Goal: Complete application form

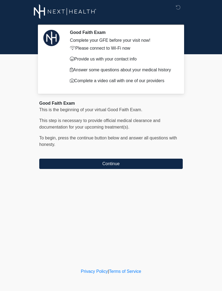
click at [111, 168] on button "Continue" at bounding box center [111, 164] width 144 height 10
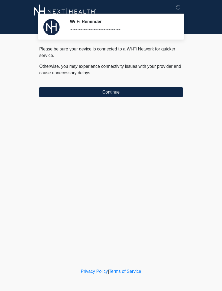
click at [116, 92] on button "Continue" at bounding box center [111, 92] width 144 height 10
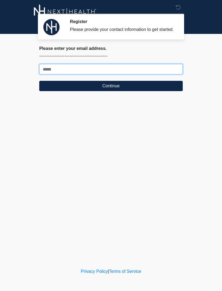
click at [59, 74] on input "Where should we email your treatment plan?" at bounding box center [111, 69] width 144 height 10
click at [55, 72] on input "Where should we email your treatment plan?" at bounding box center [111, 69] width 144 height 10
click at [111, 91] on button "Continue" at bounding box center [111, 86] width 144 height 10
type input "**********"
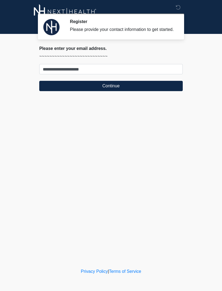
click at [136, 91] on button "Continue" at bounding box center [111, 86] width 144 height 10
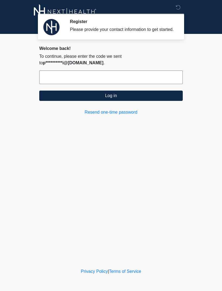
click at [104, 78] on input "text" at bounding box center [111, 78] width 144 height 14
type input "******"
click at [144, 95] on button "Log in" at bounding box center [111, 96] width 144 height 10
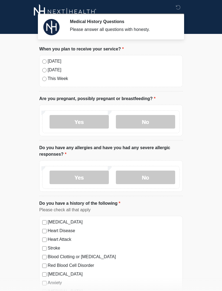
click at [138, 120] on label "No" at bounding box center [145, 122] width 59 height 14
click at [160, 177] on label "No" at bounding box center [145, 178] width 59 height 14
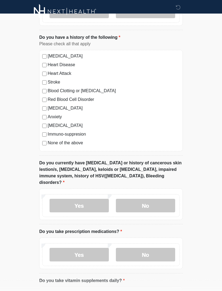
scroll to position [166, 0]
click at [76, 137] on label "Immuno-suppresion" at bounding box center [114, 134] width 132 height 7
click at [79, 144] on label "None of the above" at bounding box center [114, 143] width 132 height 7
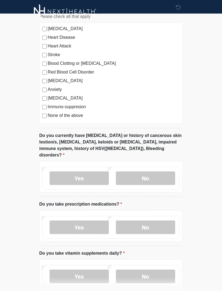
click at [149, 173] on label "No" at bounding box center [145, 179] width 59 height 14
click at [152, 221] on label "No" at bounding box center [145, 227] width 59 height 14
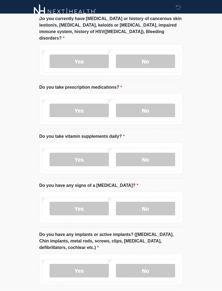
scroll to position [312, 0]
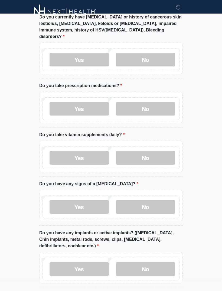
click at [76, 155] on label "Yes" at bounding box center [79, 158] width 59 height 14
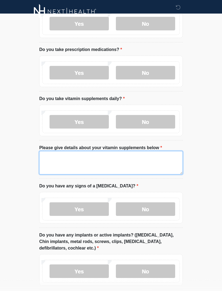
click at [158, 155] on textarea "Please give details about your vitamin supplements below" at bounding box center [111, 162] width 144 height 23
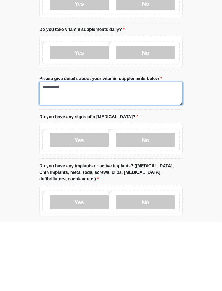
type textarea "**********"
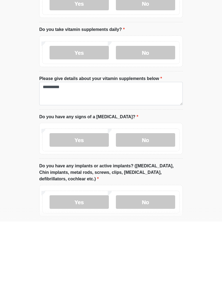
click at [150, 203] on label "No" at bounding box center [145, 210] width 59 height 14
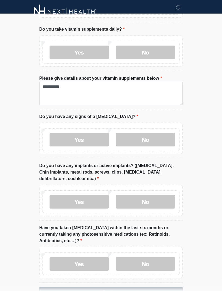
scroll to position [428, 0]
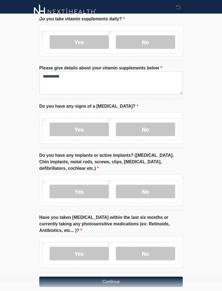
click at [154, 185] on label "No" at bounding box center [145, 192] width 59 height 14
click at [161, 247] on label "No" at bounding box center [145, 254] width 59 height 14
click at [137, 277] on button "Continue" at bounding box center [111, 282] width 144 height 10
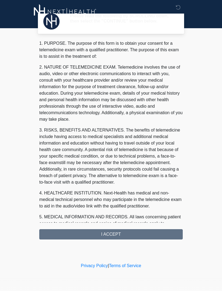
scroll to position [0, 0]
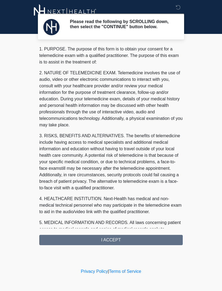
click at [118, 245] on div "1. PURPOSE. The purpose of this form is to obtain your consent for a telemedici…" at bounding box center [111, 145] width 144 height 199
click at [140, 242] on div "1. PURPOSE. The purpose of this form is to obtain your consent for a telemedici…" at bounding box center [111, 145] width 144 height 199
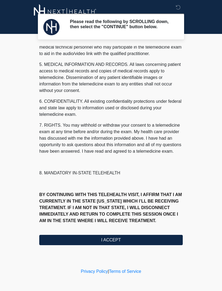
click at [124, 241] on button "I ACCEPT" at bounding box center [111, 240] width 144 height 10
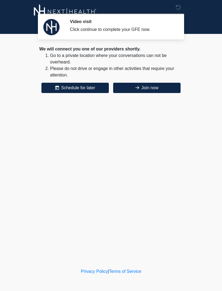
click at [128, 81] on div "We will connect you one of our providers shortly. Go to a private location wher…" at bounding box center [111, 69] width 144 height 47
click at [130, 87] on button "Join now" at bounding box center [147, 88] width 68 height 10
